Goal: Transaction & Acquisition: Purchase product/service

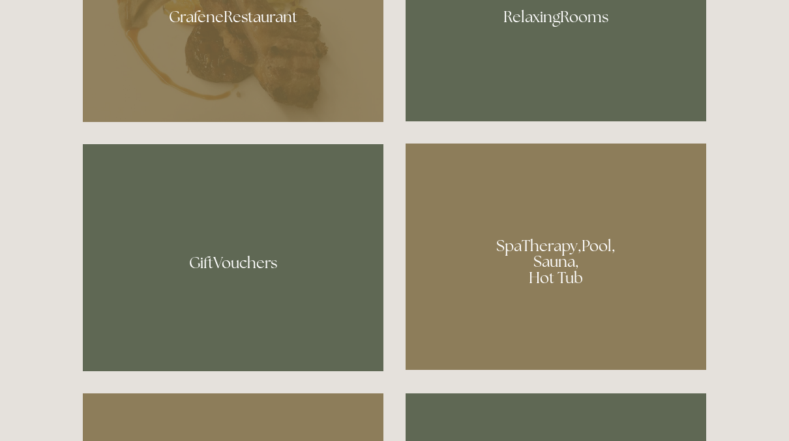
scroll to position [869, 0]
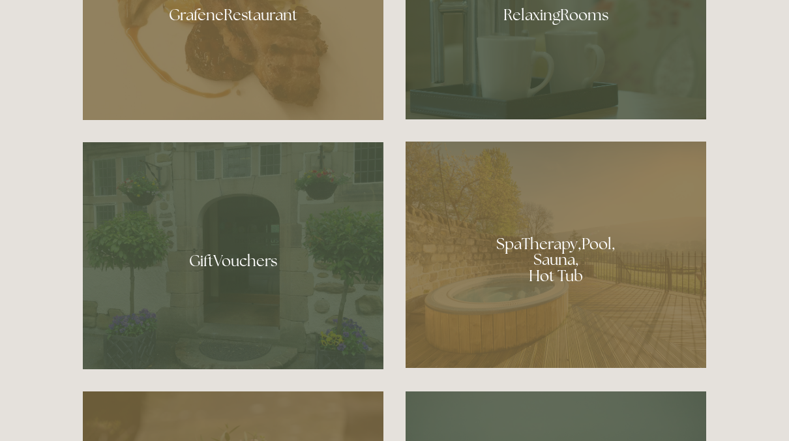
click at [222, 267] on div at bounding box center [233, 255] width 301 height 227
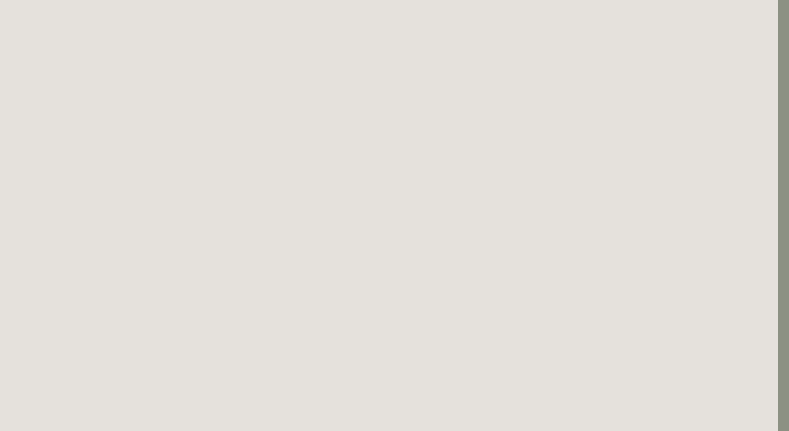
scroll to position [0, 11]
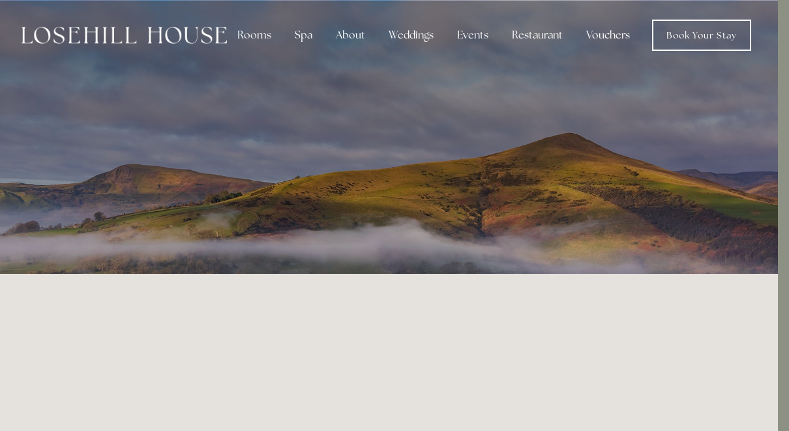
click at [600, 29] on link "Vouchers" at bounding box center [608, 35] width 65 height 26
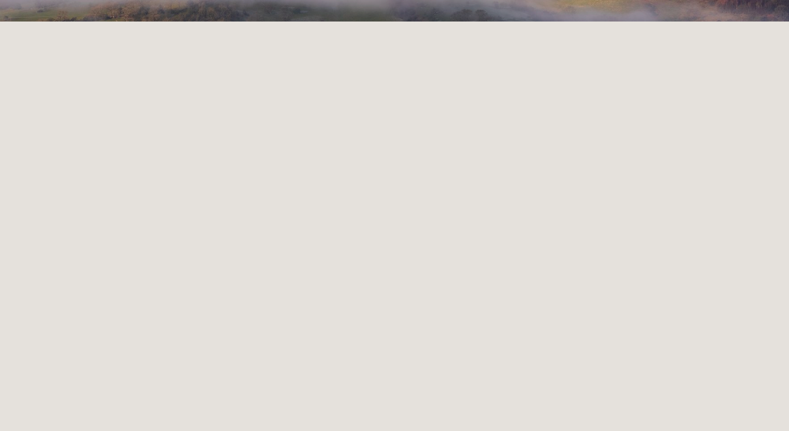
scroll to position [275, 0]
